Goal: Information Seeking & Learning: Learn about a topic

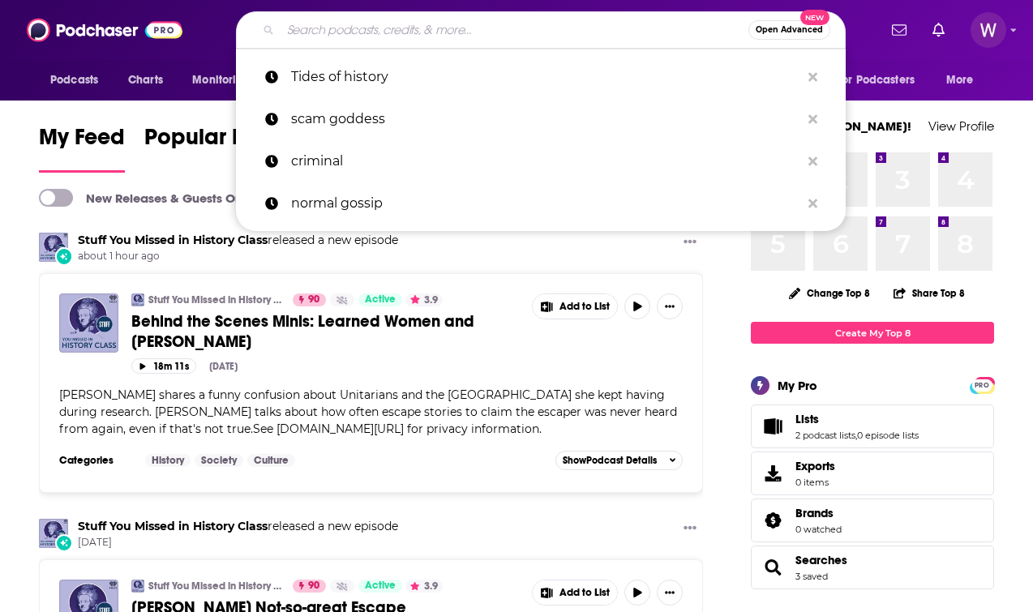
click at [359, 35] on input "Search podcasts, credits, & more..." at bounding box center [515, 30] width 468 height 26
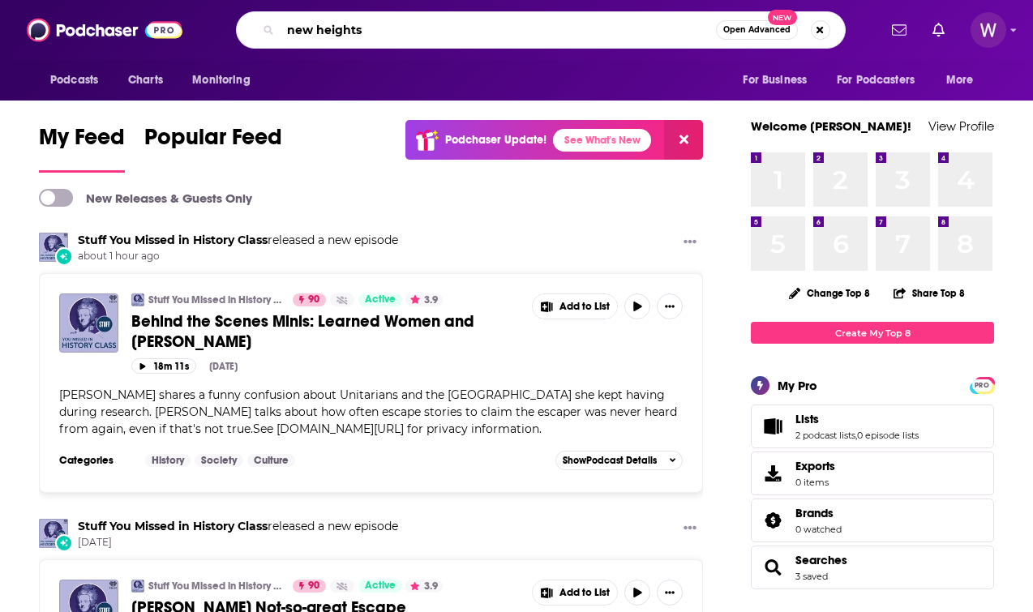
type input "new heights"
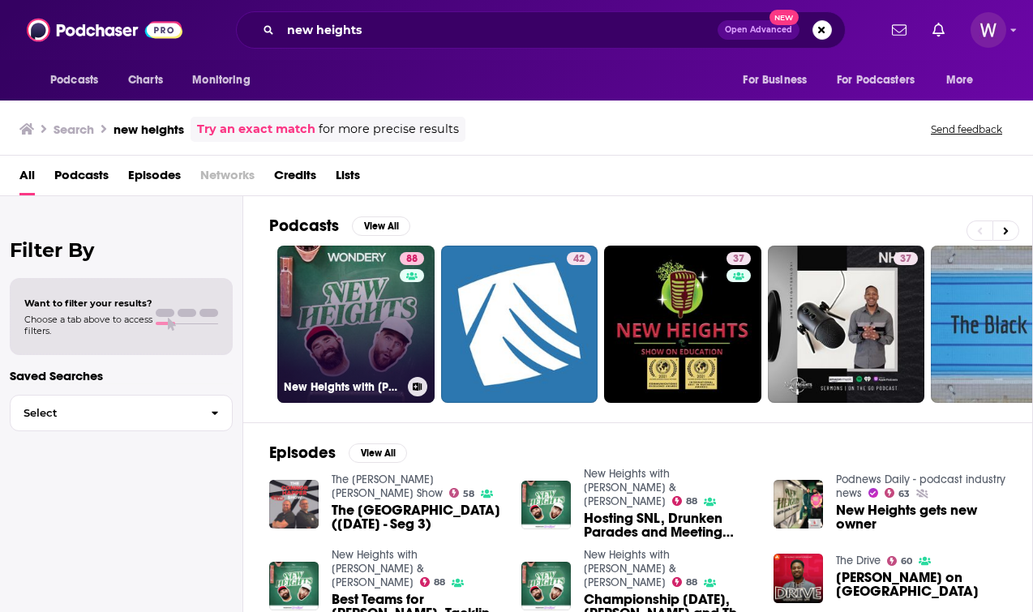
click at [344, 303] on link "88 New Heights with [PERSON_NAME] & [PERSON_NAME]" at bounding box center [355, 324] width 157 height 157
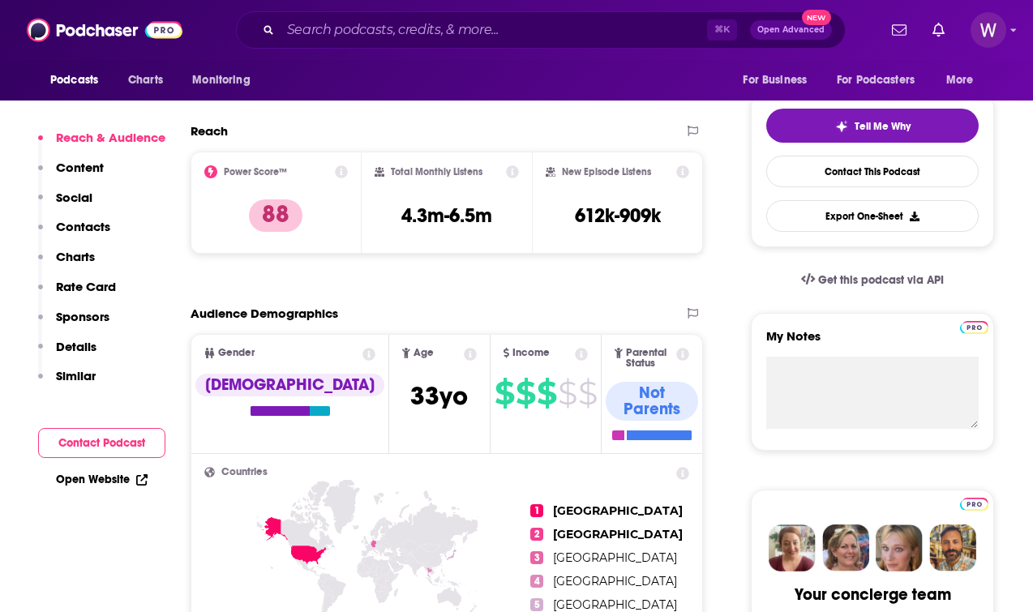
scroll to position [294, 0]
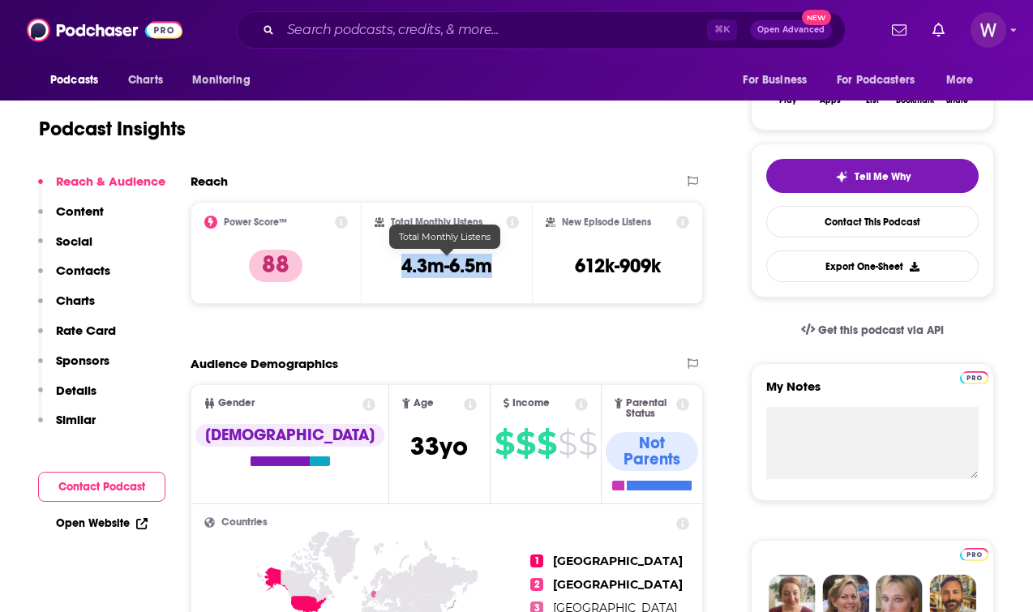
drag, startPoint x: 404, startPoint y: 264, endPoint x: 516, endPoint y: 266, distance: 112.0
click at [516, 266] on div "Total Monthly Listens 4.3m-6.5m" at bounding box center [447, 253] width 145 height 75
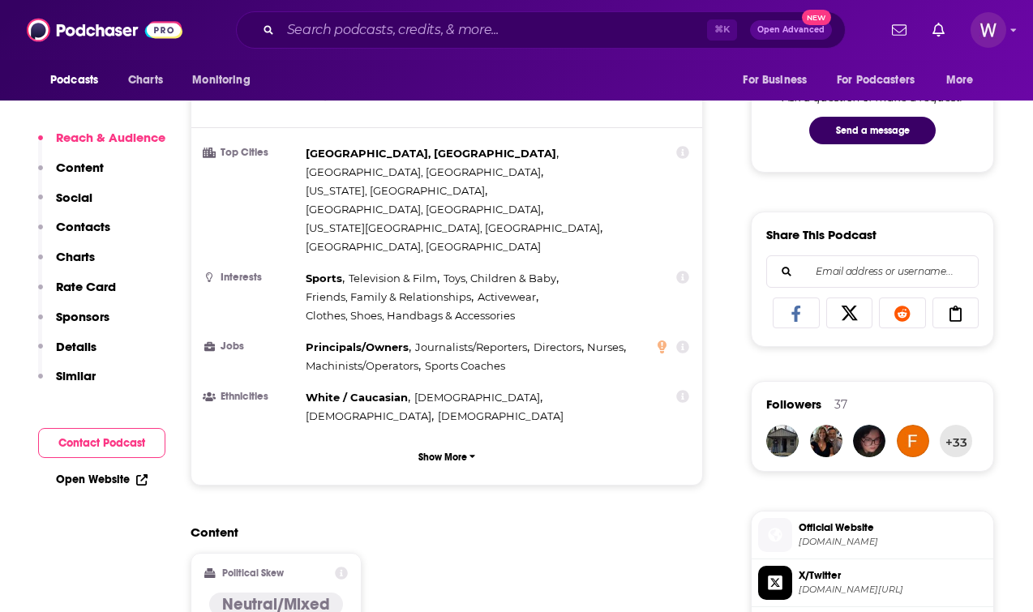
scroll to position [0, 0]
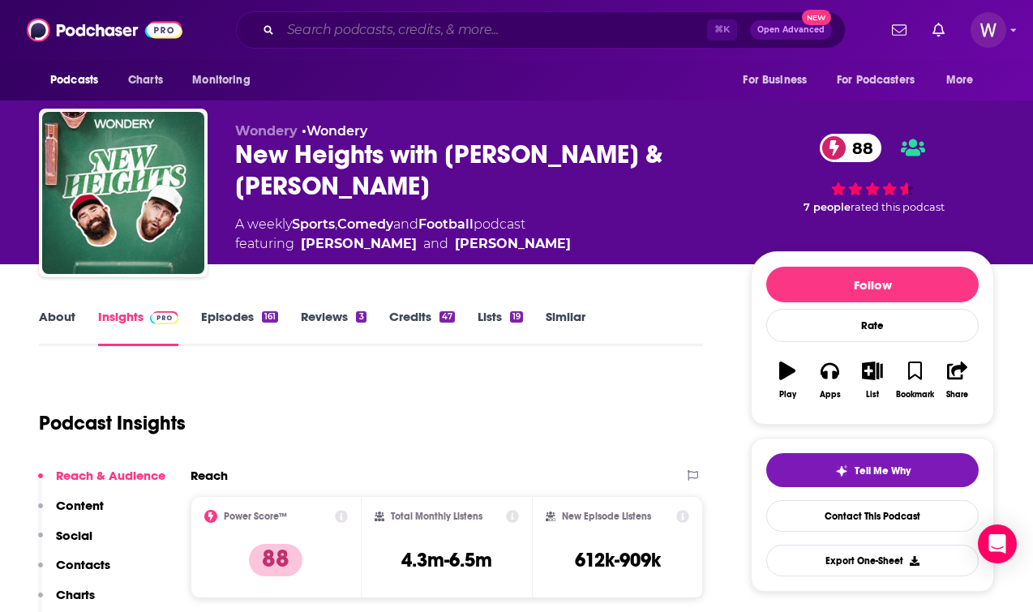
click at [402, 42] on input "Search podcasts, credits, & more..." at bounding box center [494, 30] width 427 height 26
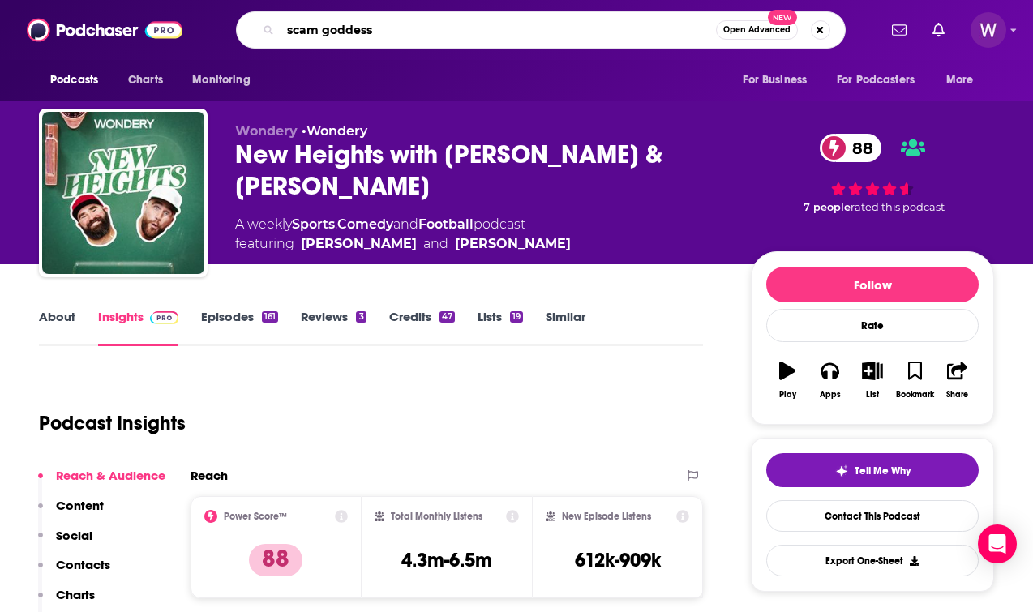
type input "scam goddess"
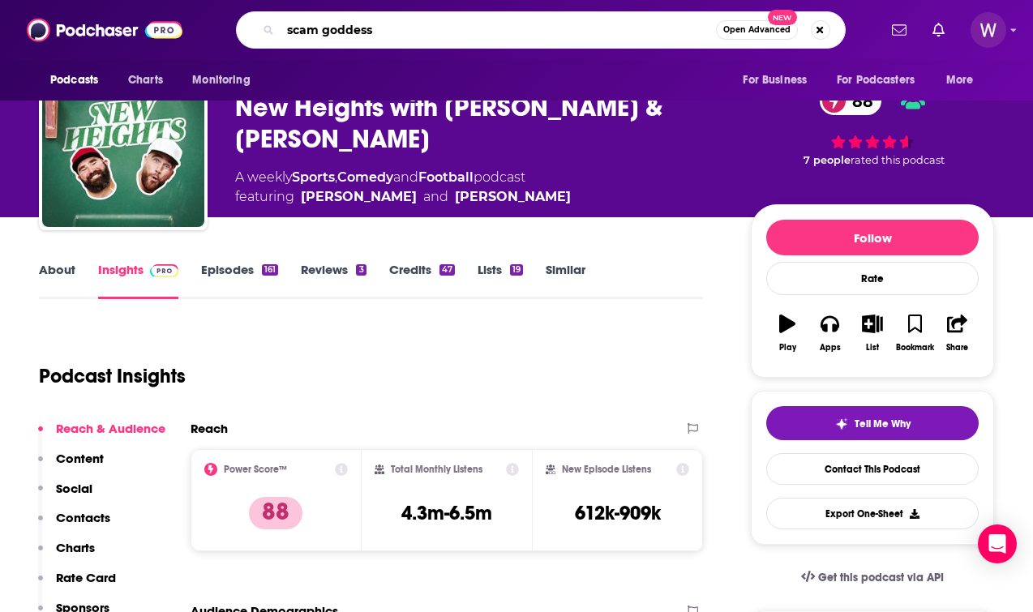
scroll to position [19, 0]
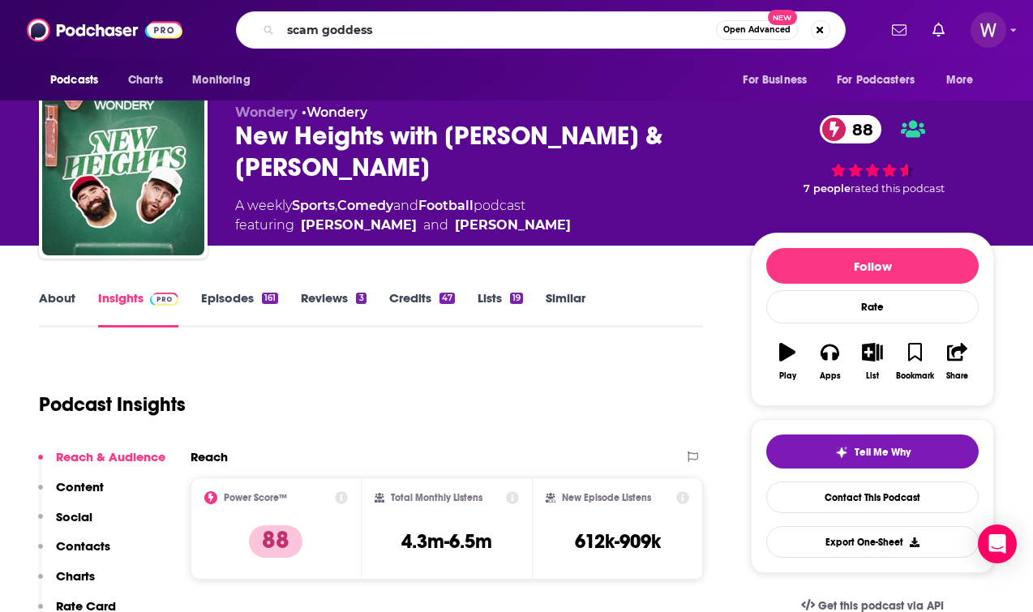
click at [571, 296] on link "Similar" at bounding box center [566, 308] width 40 height 37
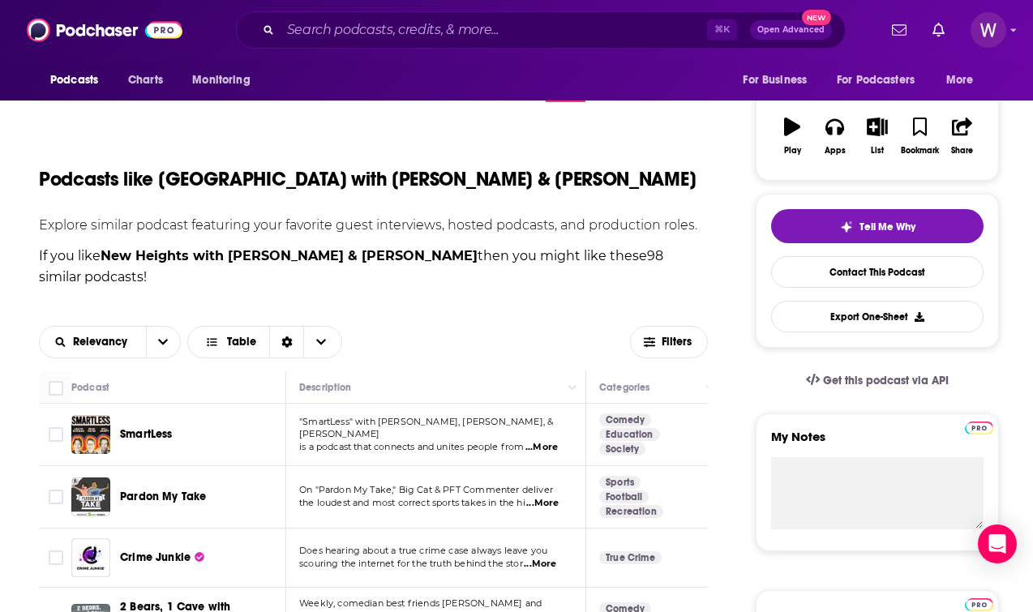
scroll to position [243, 0]
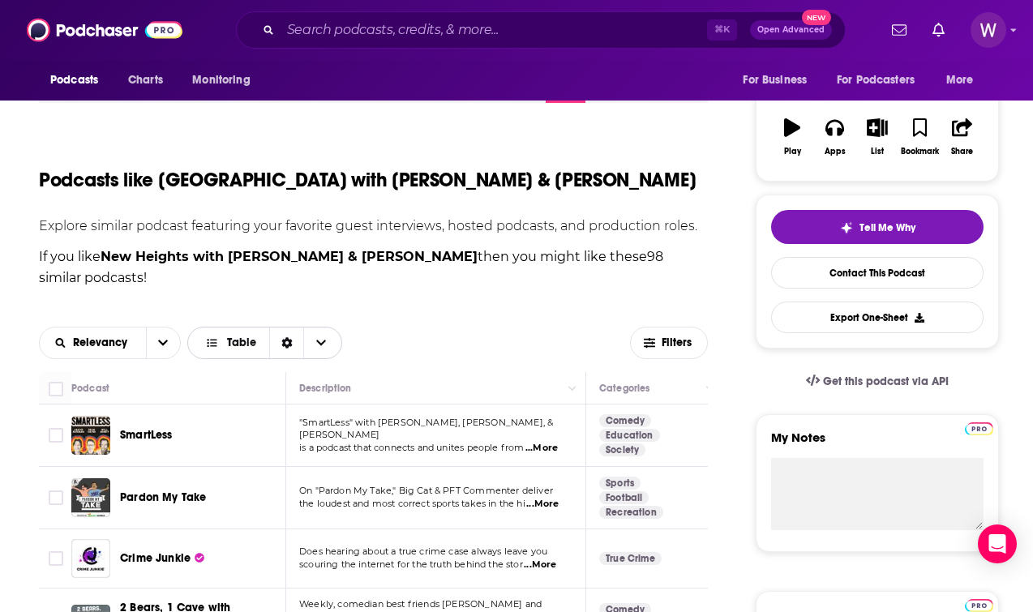
click at [317, 328] on span "Choose View" at bounding box center [320, 343] width 34 height 31
click at [281, 387] on div "Gallery" at bounding box center [265, 401] width 156 height 28
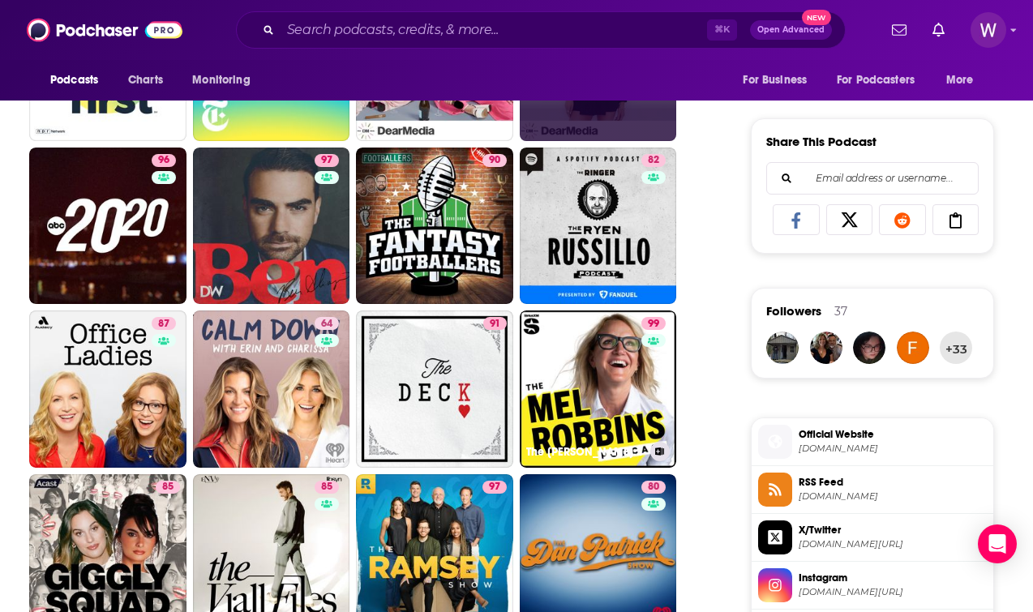
scroll to position [960, 0]
